Goal: Task Accomplishment & Management: Use online tool/utility

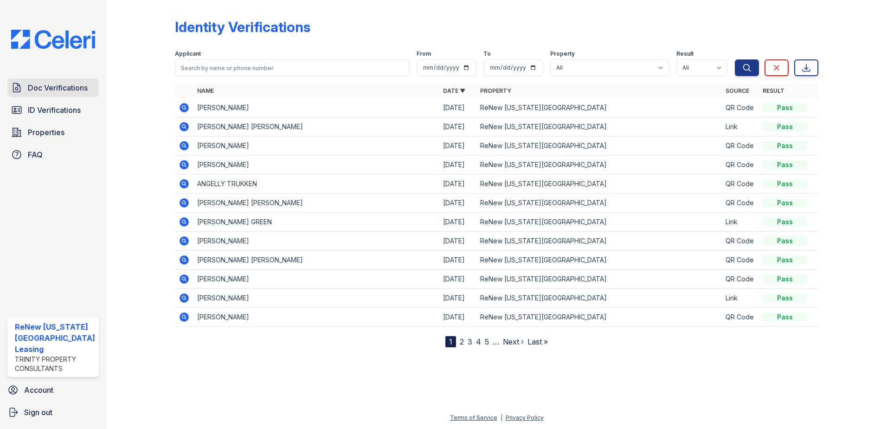
click at [65, 88] on span "Doc Verifications" at bounding box center [58, 87] width 60 height 11
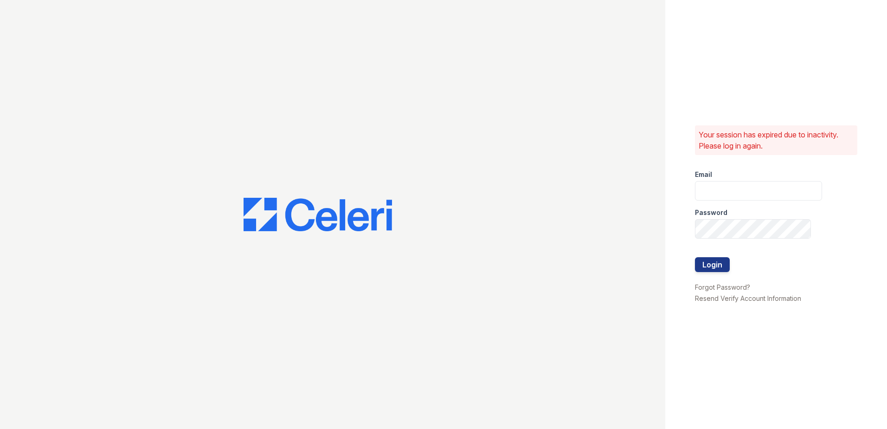
type input "[EMAIL_ADDRESS][DOMAIN_NAME]"
click at [704, 259] on button "Login" at bounding box center [712, 264] width 35 height 15
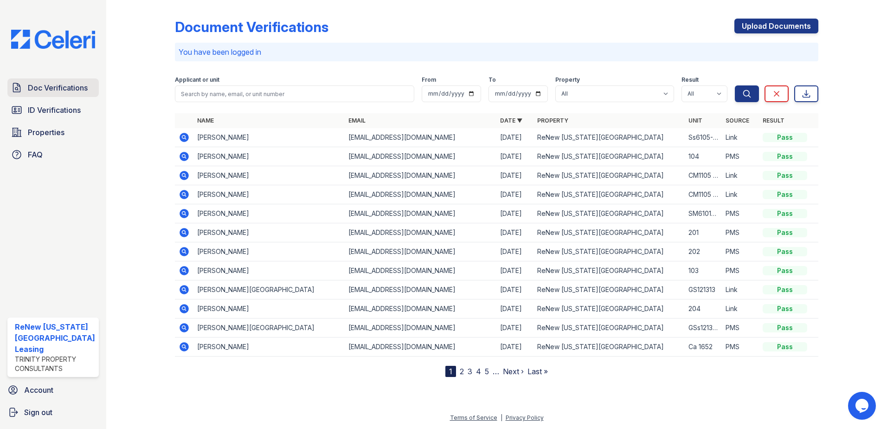
click at [48, 81] on link "Doc Verifications" at bounding box center [52, 87] width 91 height 19
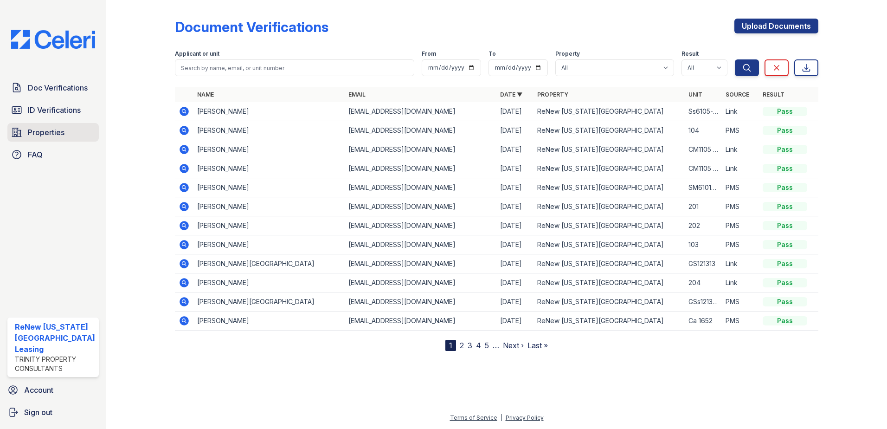
drag, startPoint x: 54, startPoint y: 128, endPoint x: 58, endPoint y: 129, distance: 4.7
click at [54, 128] on span "Properties" at bounding box center [46, 132] width 37 height 11
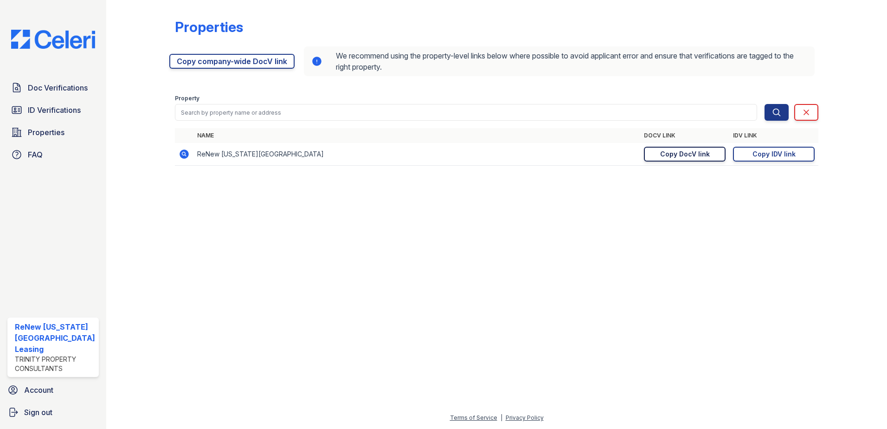
click at [700, 154] on div "Copy DocV link" at bounding box center [685, 153] width 50 height 9
